Goal: Transaction & Acquisition: Obtain resource

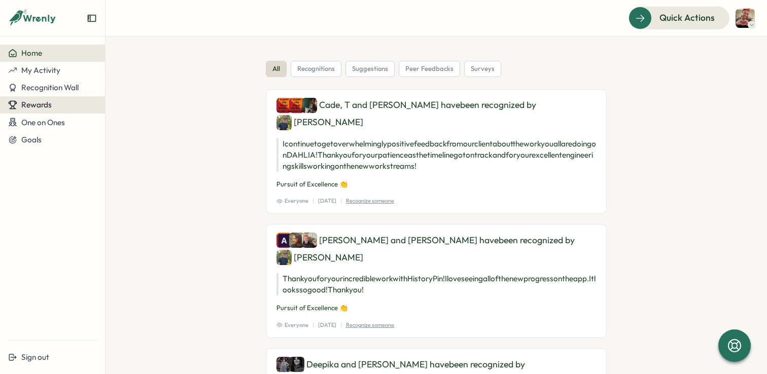
click at [76, 111] on button "Rewards" at bounding box center [52, 104] width 105 height 17
click at [127, 109] on div "Redeem Rewards" at bounding box center [137, 104] width 60 height 11
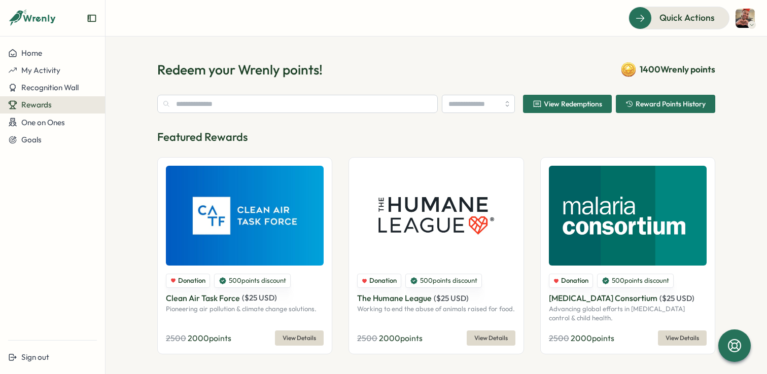
type input "**********"
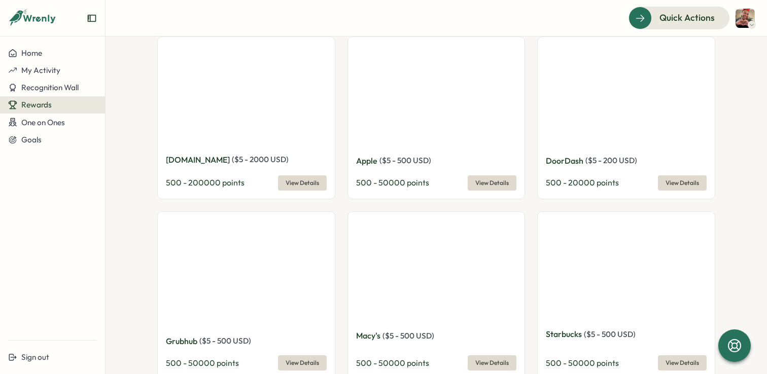
scroll to position [369, 0]
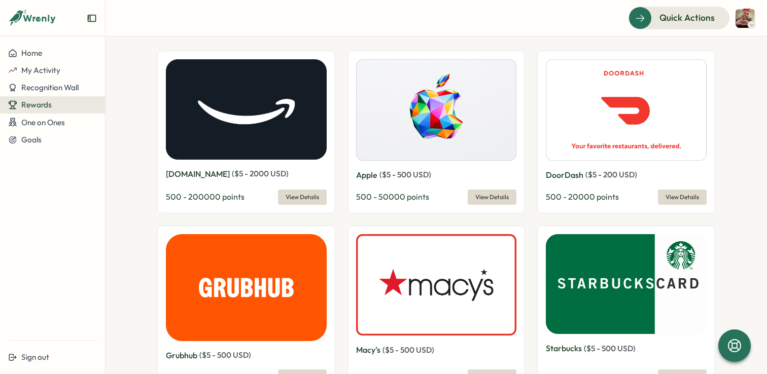
click at [315, 134] on img at bounding box center [246, 109] width 161 height 100
click at [677, 196] on span "View Details" at bounding box center [681, 197] width 33 height 14
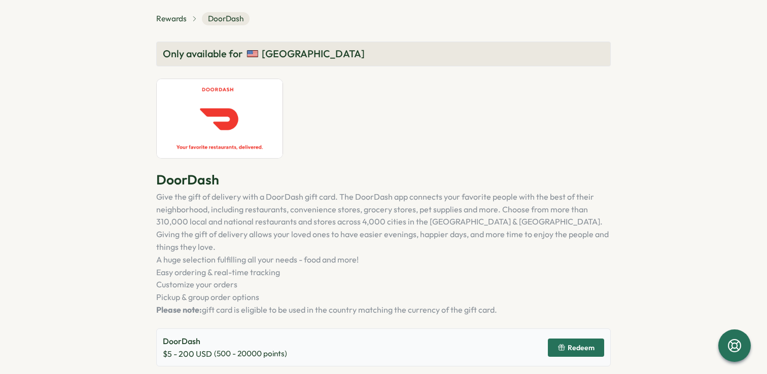
click at [556, 339] on button "Redeem" at bounding box center [576, 348] width 56 height 18
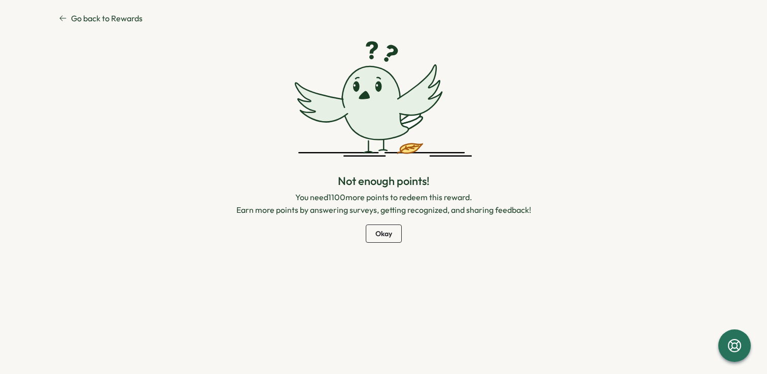
click at [383, 233] on span "Okay" at bounding box center [383, 233] width 17 height 17
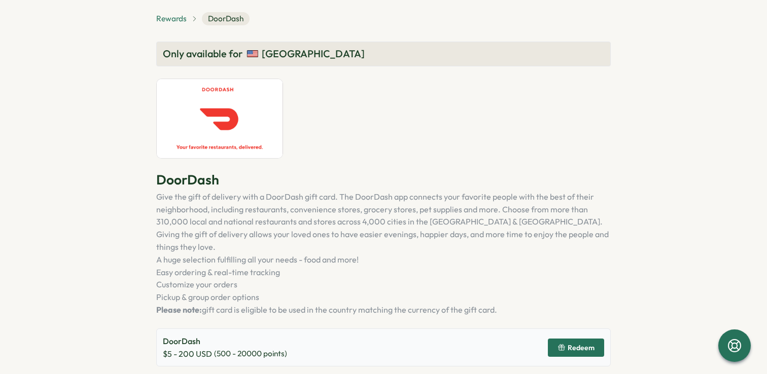
click at [174, 23] on span "Rewards" at bounding box center [171, 18] width 30 height 11
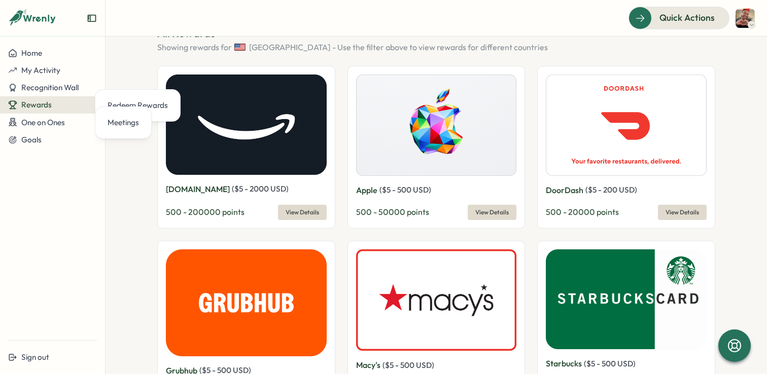
scroll to position [343, 0]
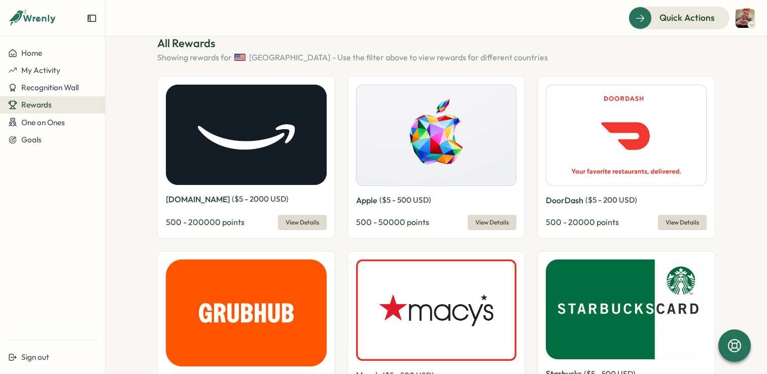
click at [297, 221] on span "View Details" at bounding box center [301, 223] width 33 height 14
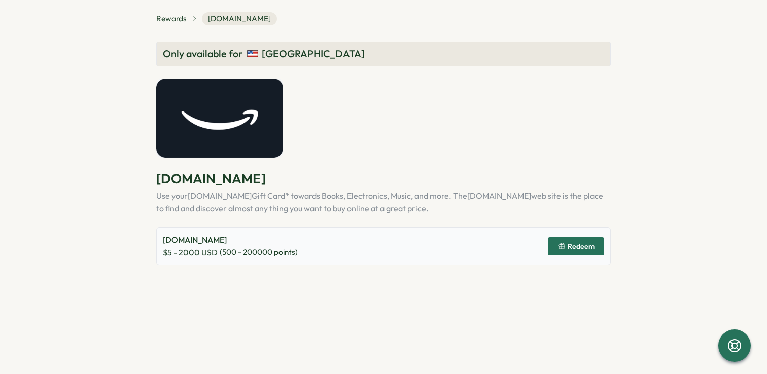
click at [595, 252] on button "Redeem" at bounding box center [576, 246] width 56 height 18
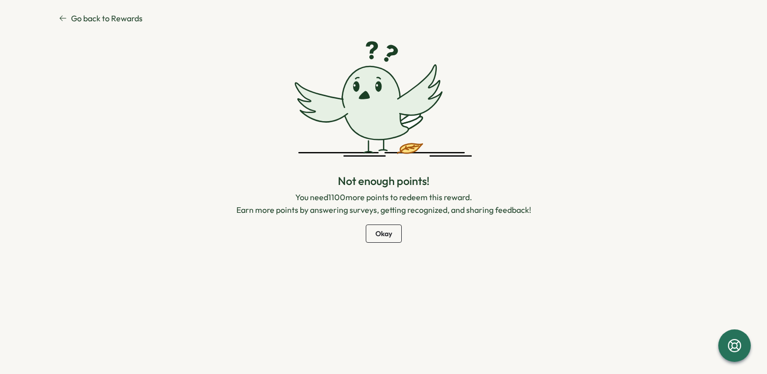
click at [384, 235] on span "Okay" at bounding box center [383, 233] width 17 height 17
